Goal: Task Accomplishment & Management: Use online tool/utility

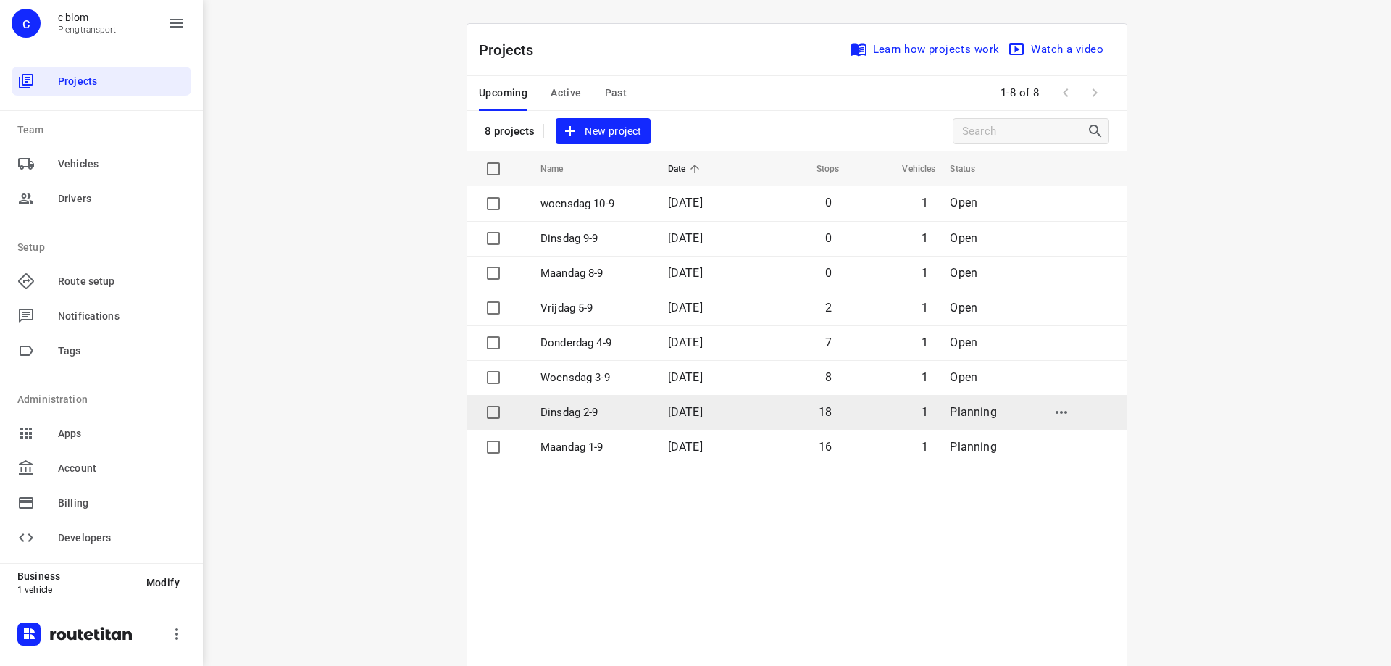
click at [681, 414] on span "02 Sep 2025" at bounding box center [685, 412] width 35 height 14
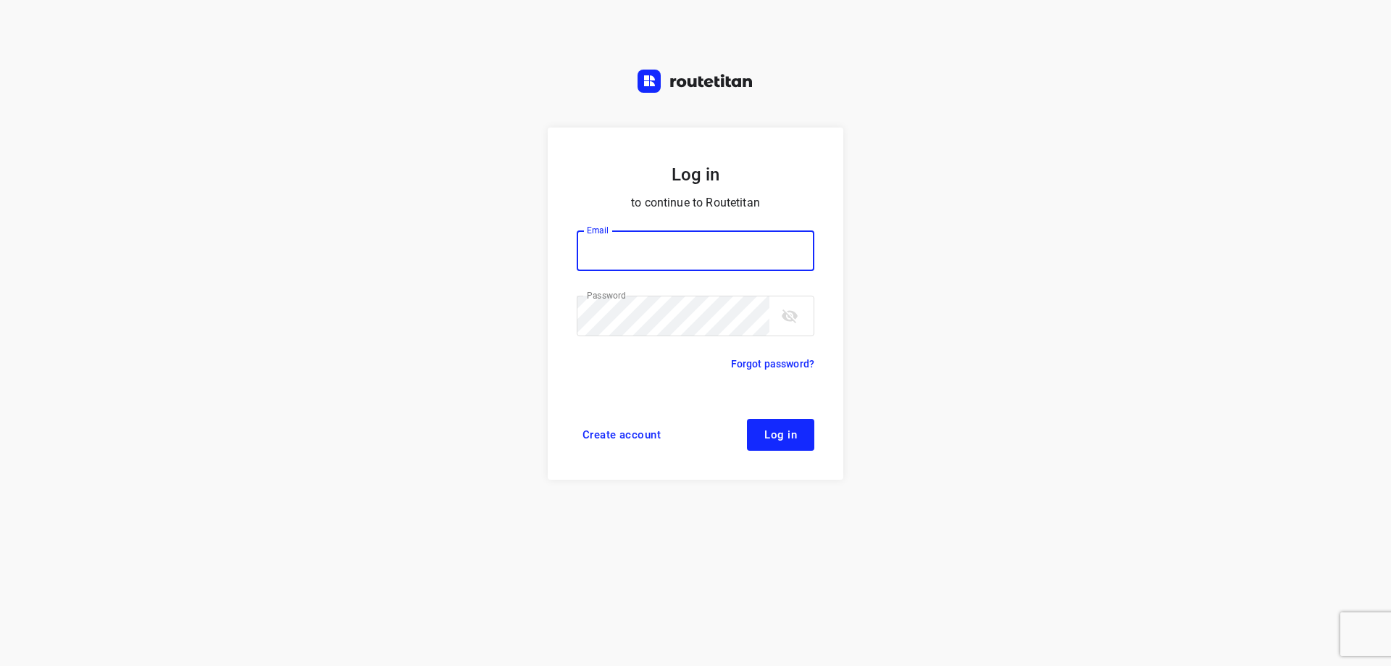
type input "[EMAIL_ADDRESS][DOMAIN_NAME]"
click at [761, 424] on button "Log in" at bounding box center [780, 435] width 67 height 32
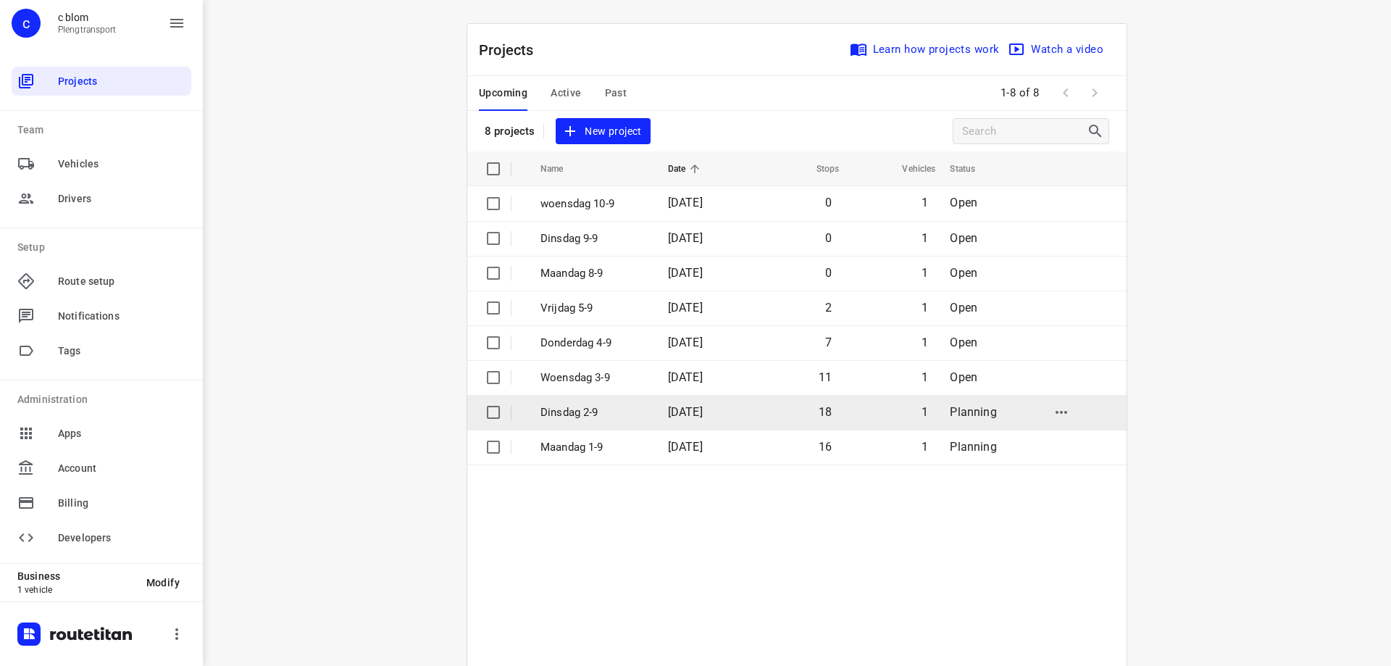
click at [677, 417] on span "02 Sep 2025" at bounding box center [685, 412] width 35 height 14
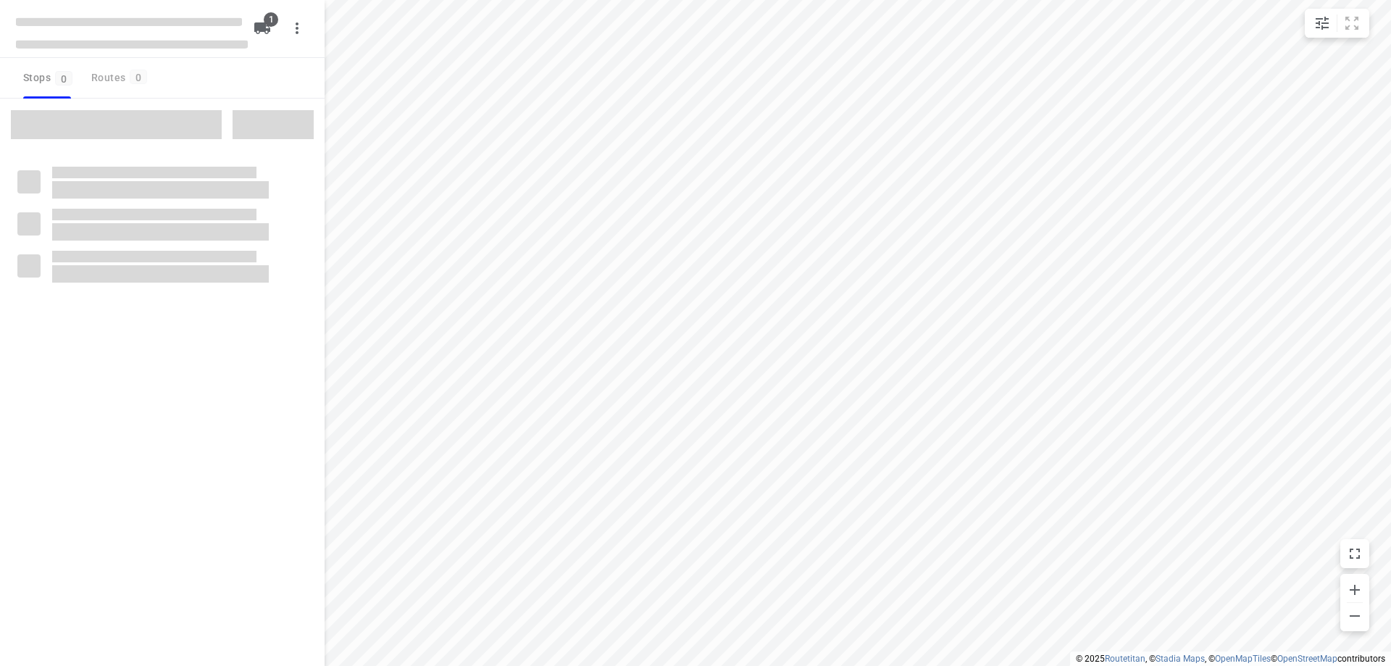
type input "distance"
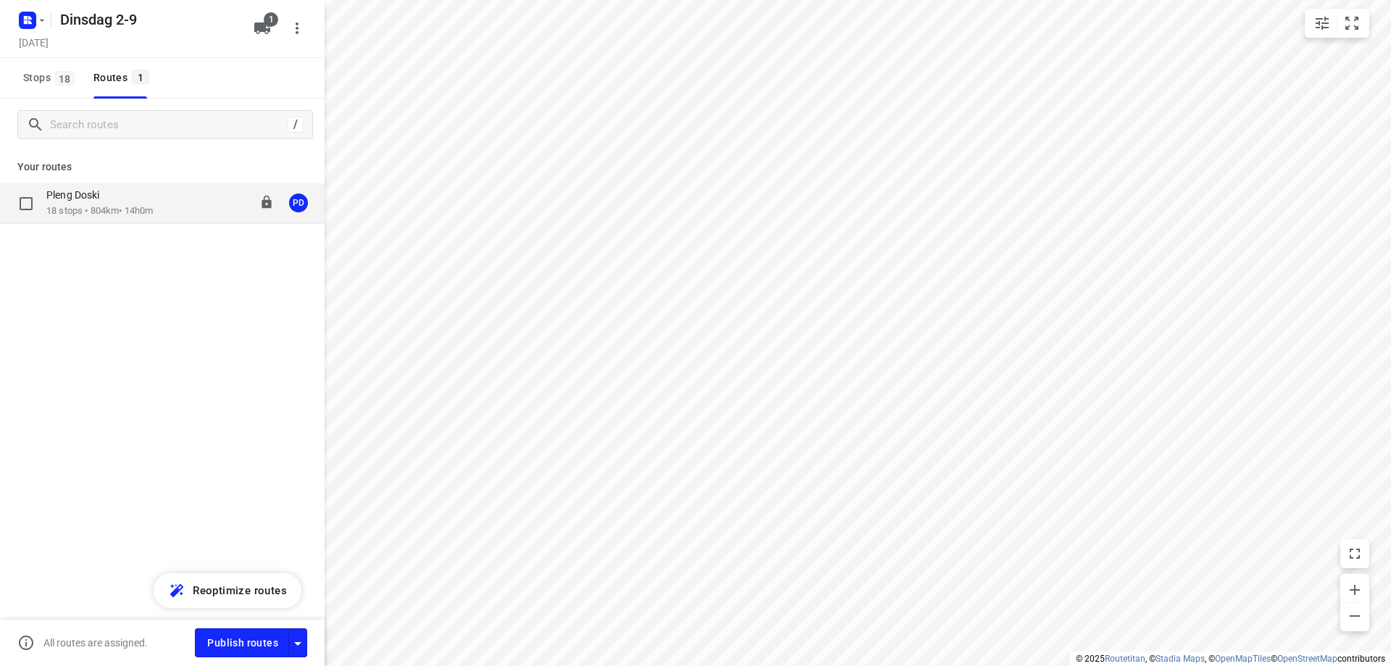
click at [150, 198] on div "Pleng Doski" at bounding box center [99, 196] width 106 height 16
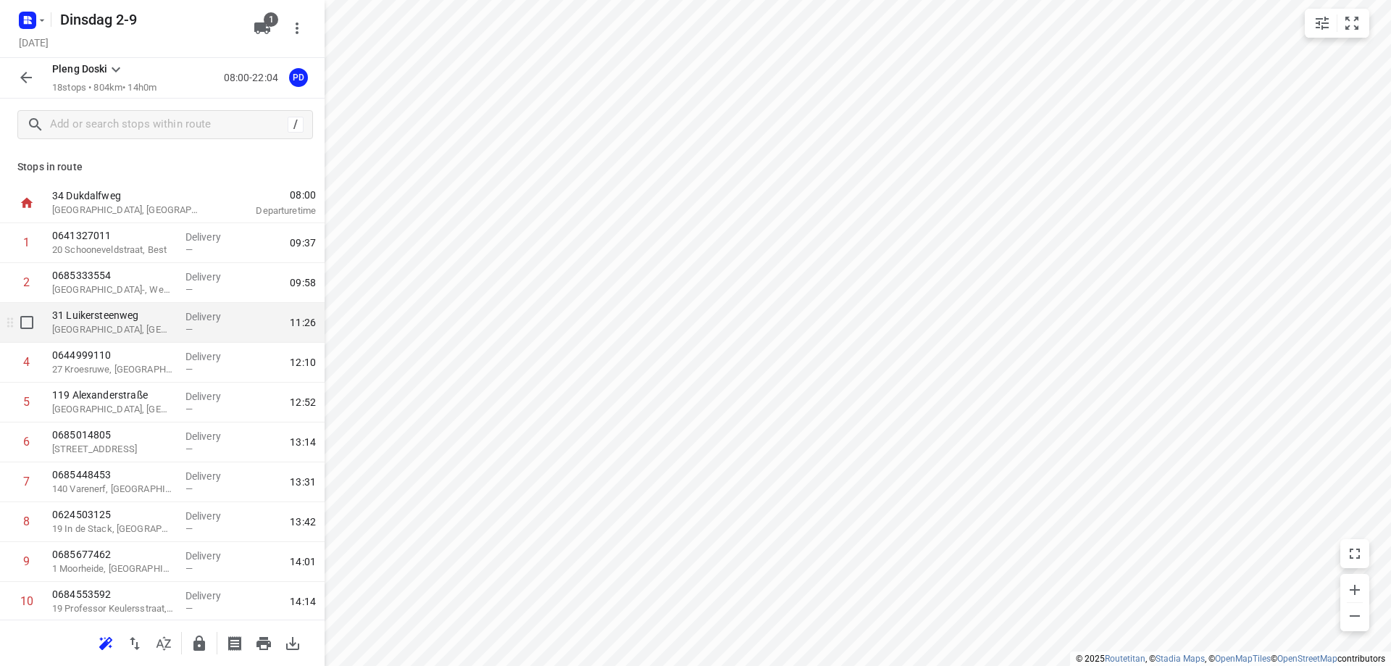
click at [144, 337] on div "31 Luikersteenweg Sint-Truiden, Belgium" at bounding box center [112, 323] width 133 height 40
